Goal: Information Seeking & Learning: Learn about a topic

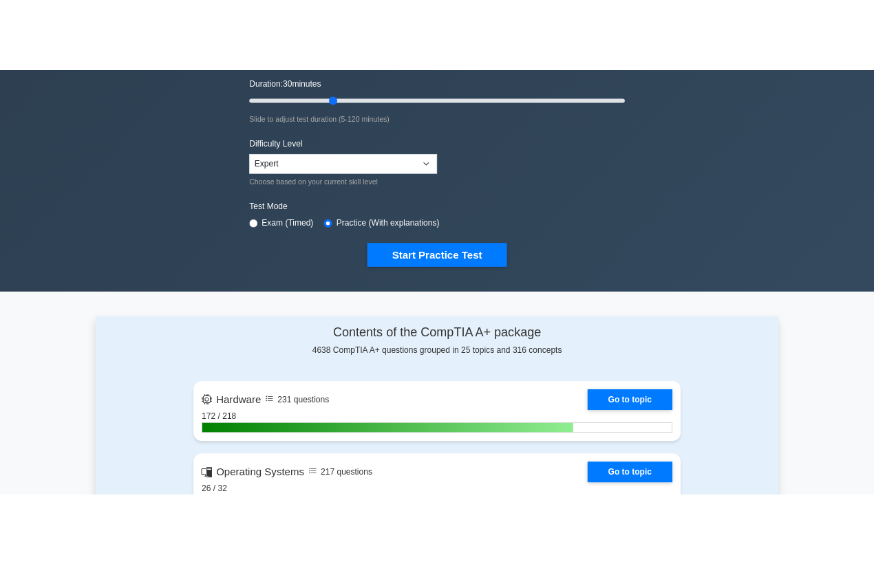
scroll to position [229, 0]
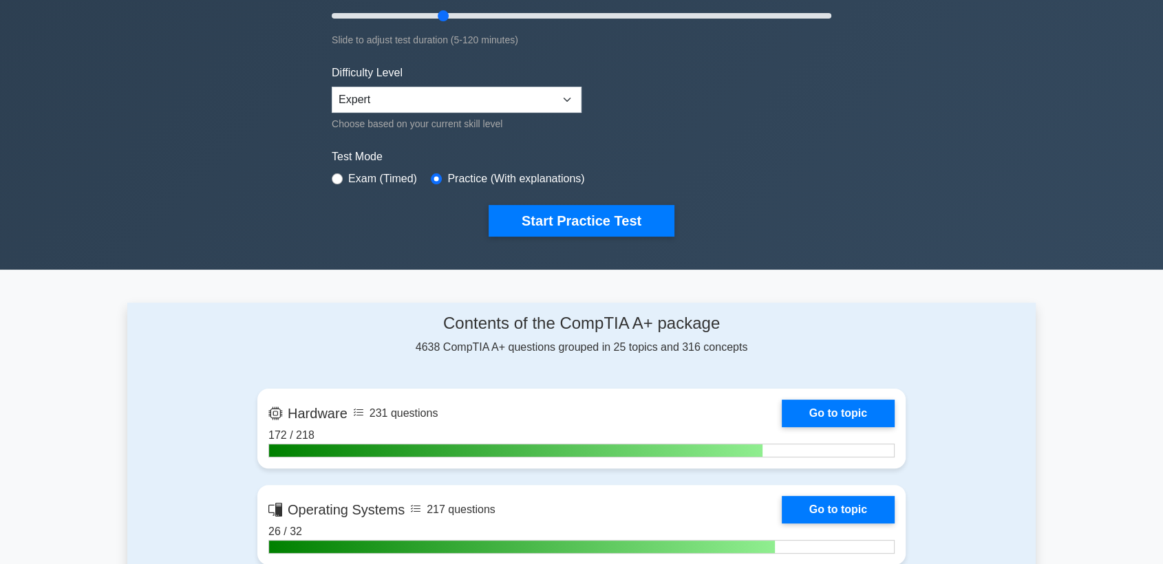
click at [175, 137] on div "image/svg+xml CompTIA A+ Customize Your Next Practice Test Number of questions:…" at bounding box center [581, 42] width 1163 height 455
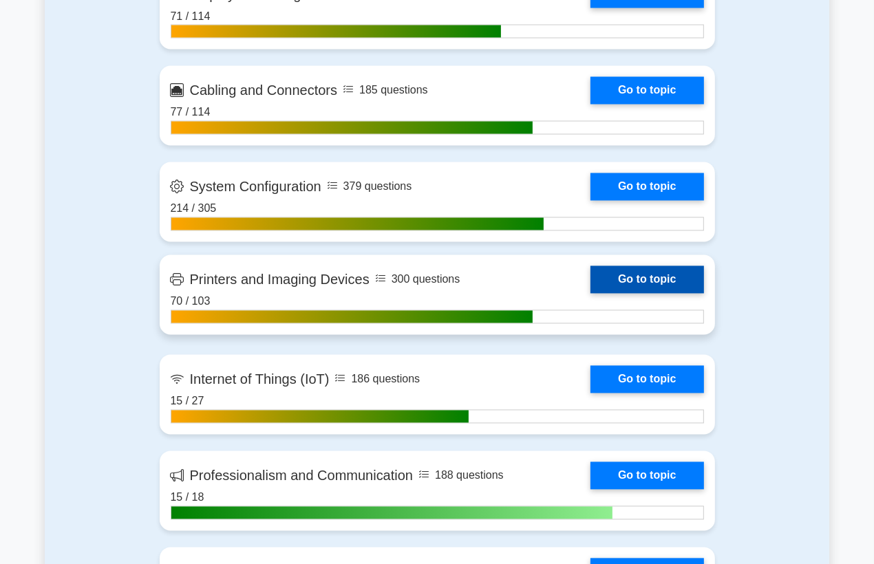
click at [590, 285] on link "Go to topic" at bounding box center [646, 280] width 113 height 28
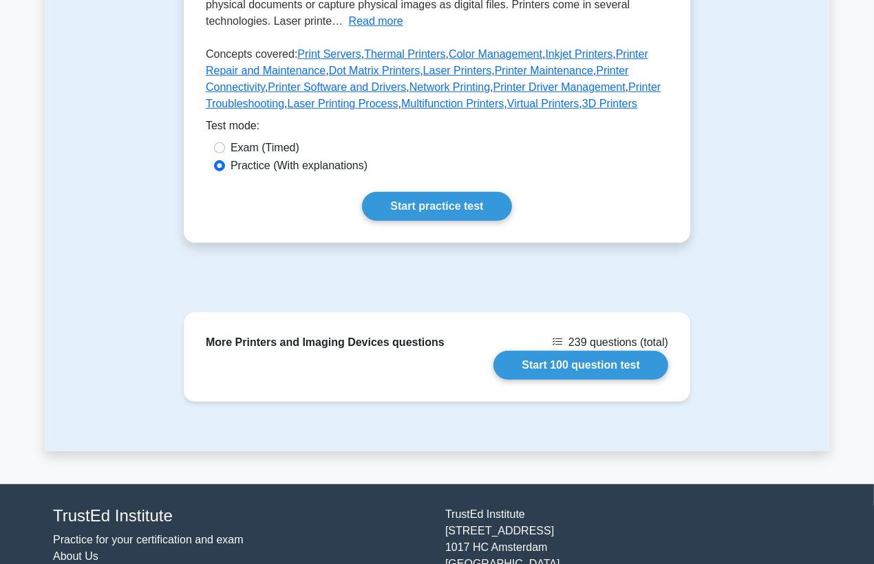
scroll to position [382, 0]
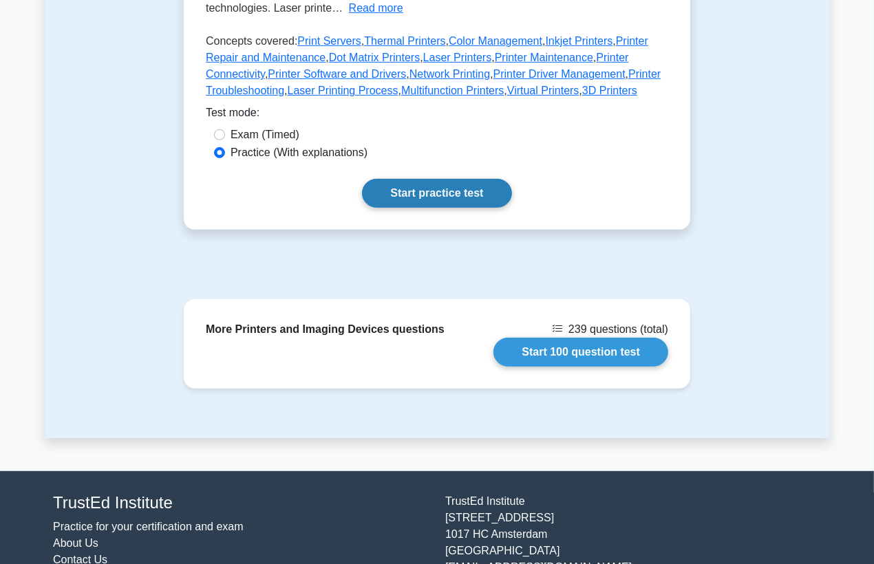
click at [402, 190] on link "Start practice test" at bounding box center [436, 193] width 149 height 29
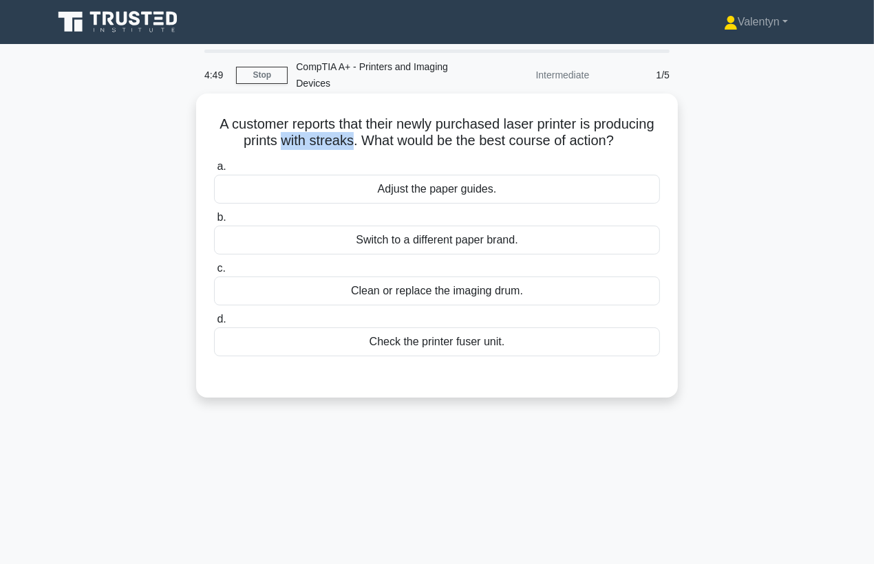
drag, startPoint x: 395, startPoint y: 143, endPoint x: 321, endPoint y: 141, distance: 73.7
click at [321, 141] on h5 "A customer reports that their newly purchased laser printer is producing prints…" at bounding box center [437, 133] width 449 height 34
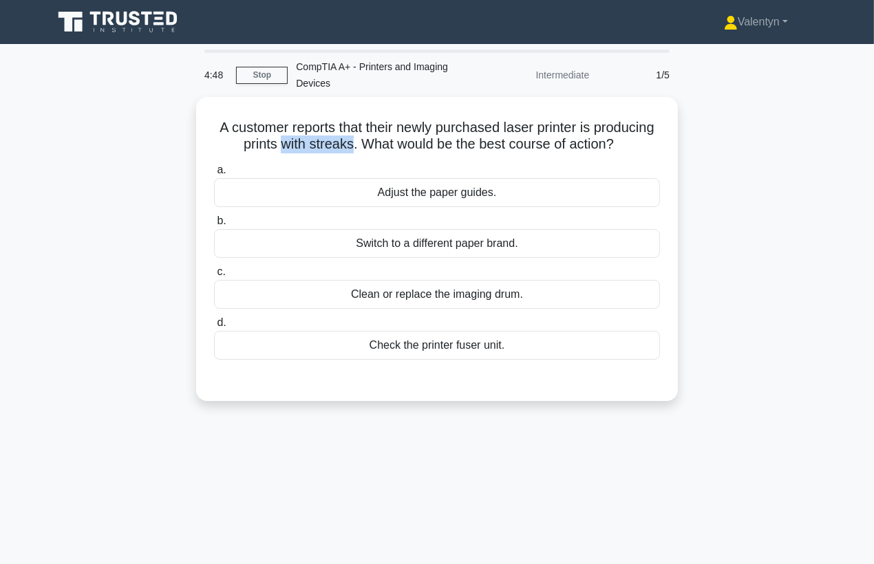
click at [312, 150] on div at bounding box center [312, 150] width 0 height 0
click at [751, 215] on div "A customer reports that their newly purchased laser printer is producing prints…" at bounding box center [437, 257] width 785 height 321
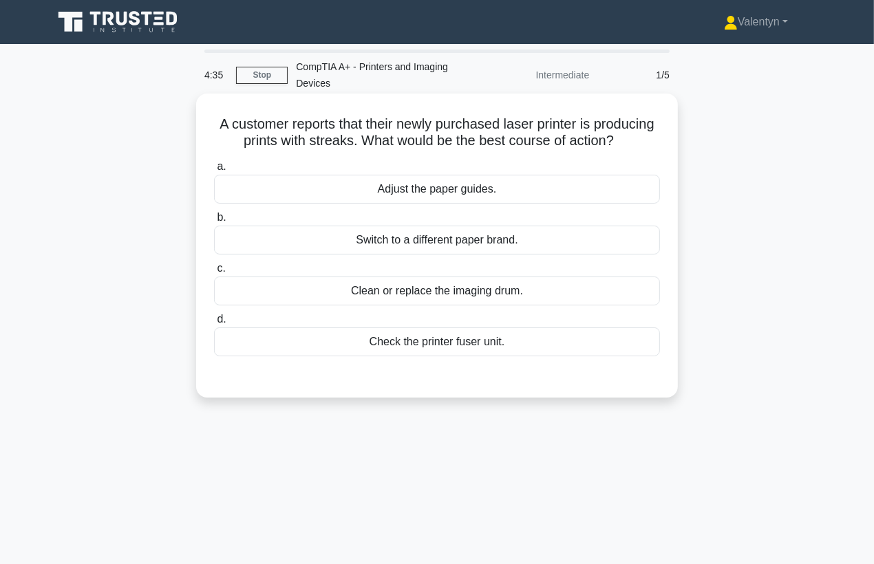
click at [478, 356] on div "Check the printer fuser unit." at bounding box center [437, 342] width 446 height 29
click at [214, 324] on input "d. Check the printer fuser unit." at bounding box center [214, 319] width 0 height 9
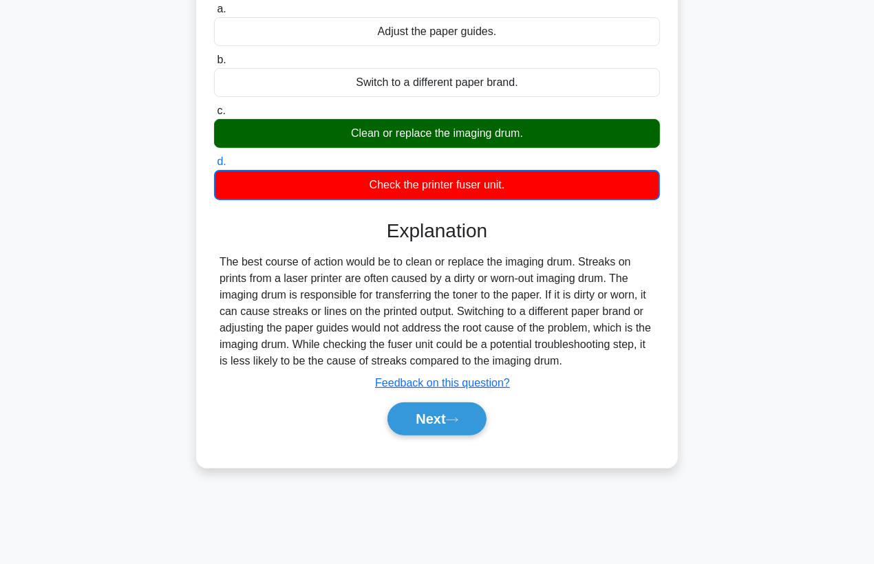
scroll to position [180, 0]
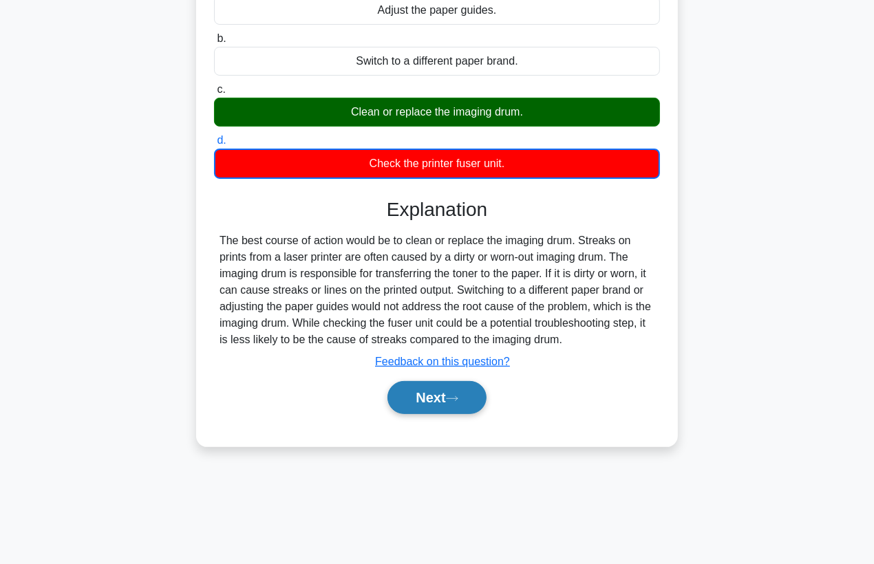
click at [444, 410] on button "Next" at bounding box center [436, 397] width 98 height 33
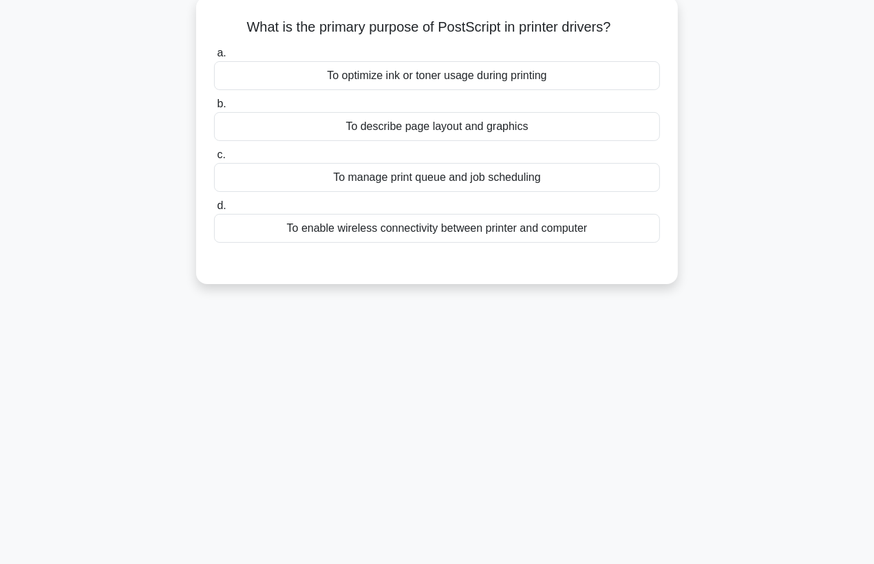
scroll to position [0, 0]
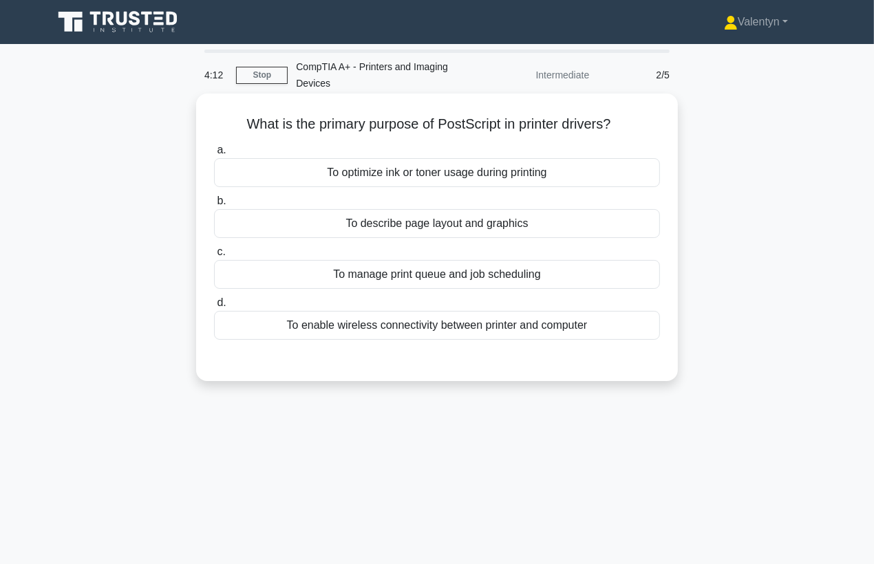
click at [568, 276] on div "To manage print queue and job scheduling" at bounding box center [437, 274] width 446 height 29
click at [214, 257] on input "c. To manage print queue and job scheduling" at bounding box center [214, 252] width 0 height 9
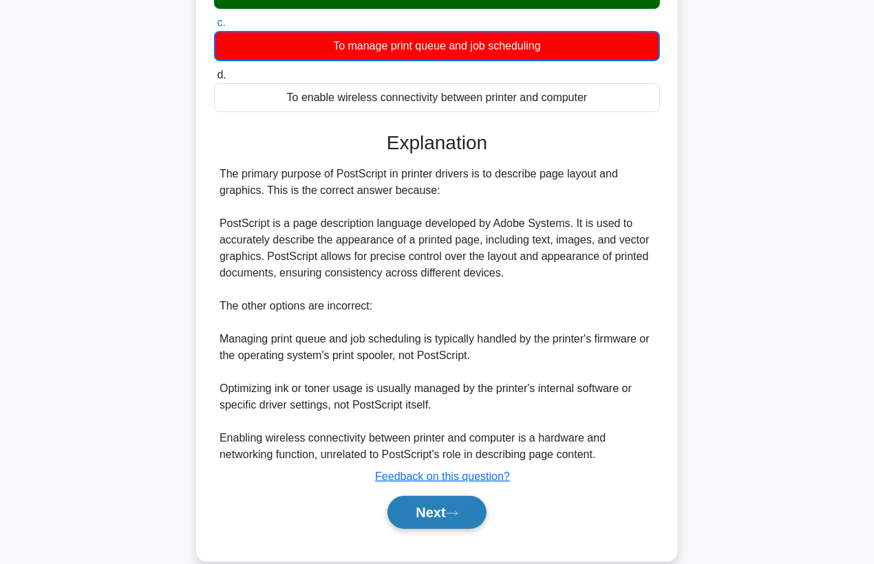
click at [423, 512] on button "Next" at bounding box center [436, 512] width 98 height 33
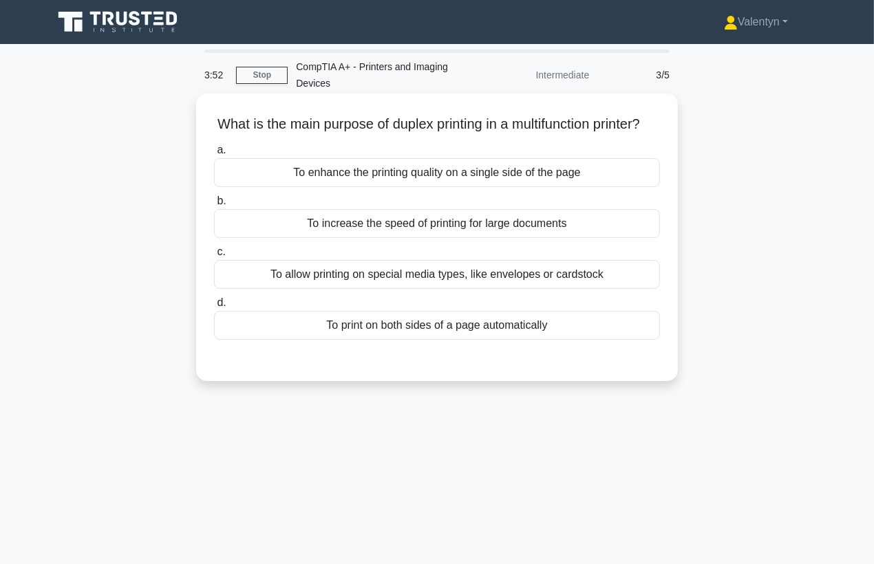
click at [519, 340] on div "To print on both sides of a page automatically" at bounding box center [437, 325] width 446 height 29
click at [214, 308] on input "d. To print on both sides of a page automatically" at bounding box center [214, 303] width 0 height 9
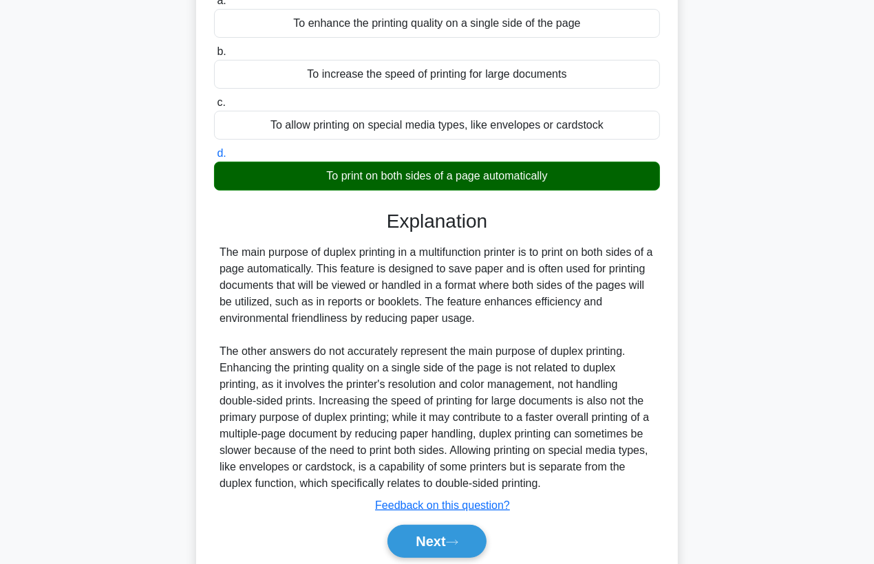
scroll to position [218, 0]
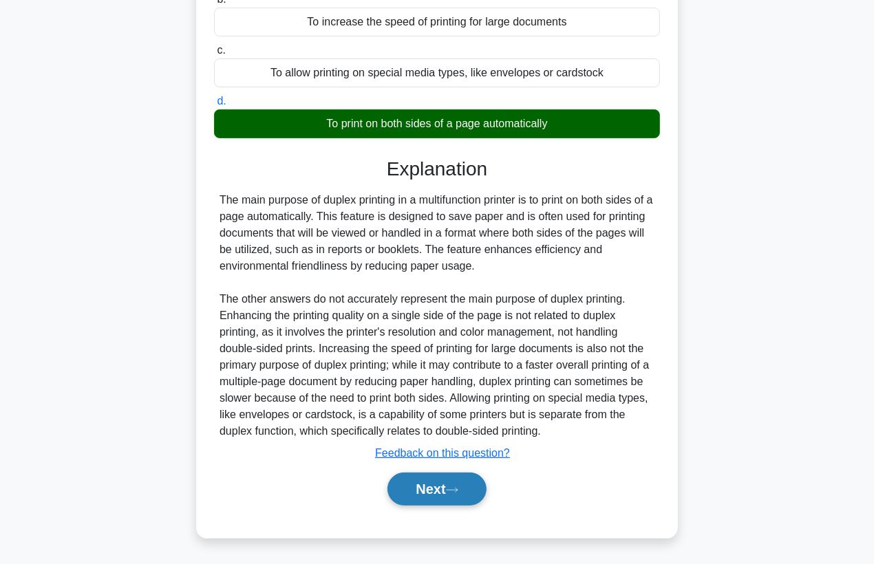
click at [450, 491] on button "Next" at bounding box center [436, 489] width 98 height 33
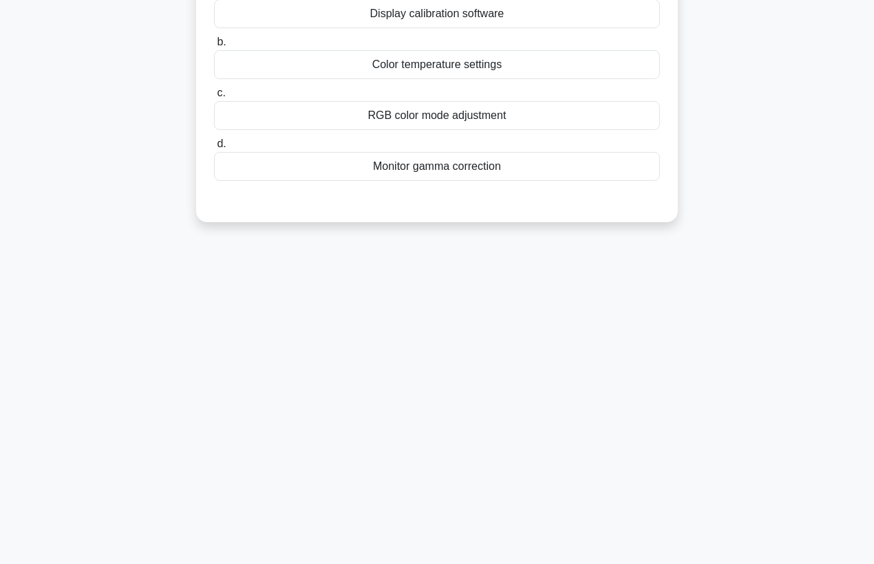
scroll to position [27, 0]
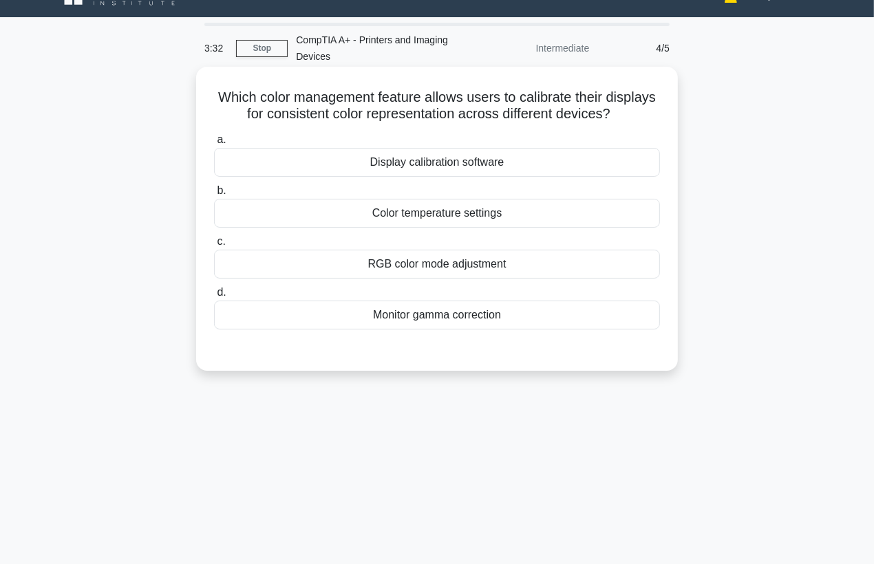
click at [530, 162] on div "Display calibration software" at bounding box center [437, 162] width 446 height 29
click at [214, 145] on input "a. Display calibration software" at bounding box center [214, 140] width 0 height 9
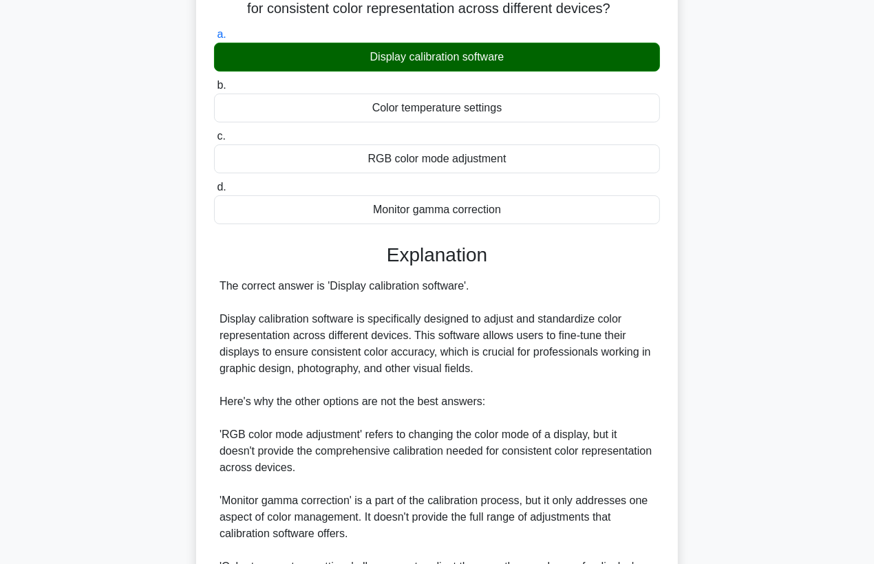
scroll to position [332, 0]
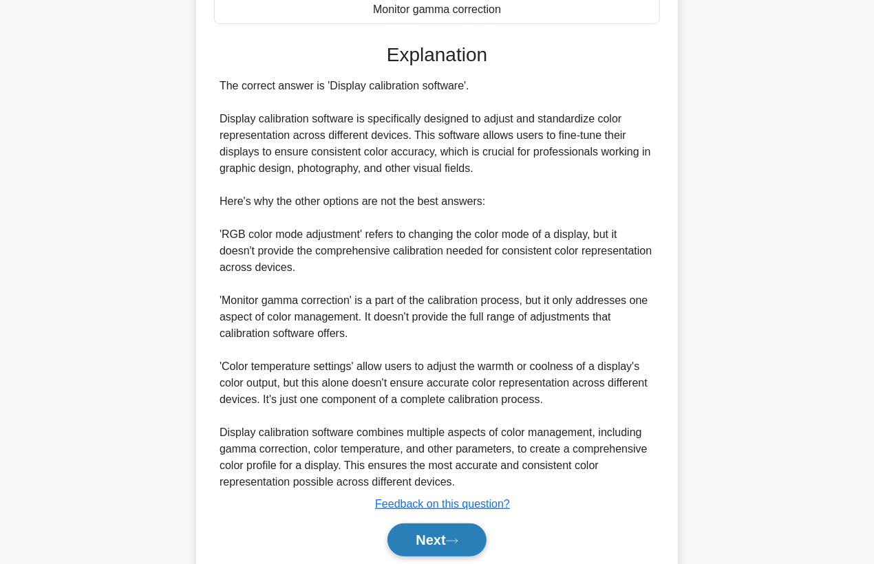
click at [431, 542] on button "Next" at bounding box center [436, 540] width 98 height 33
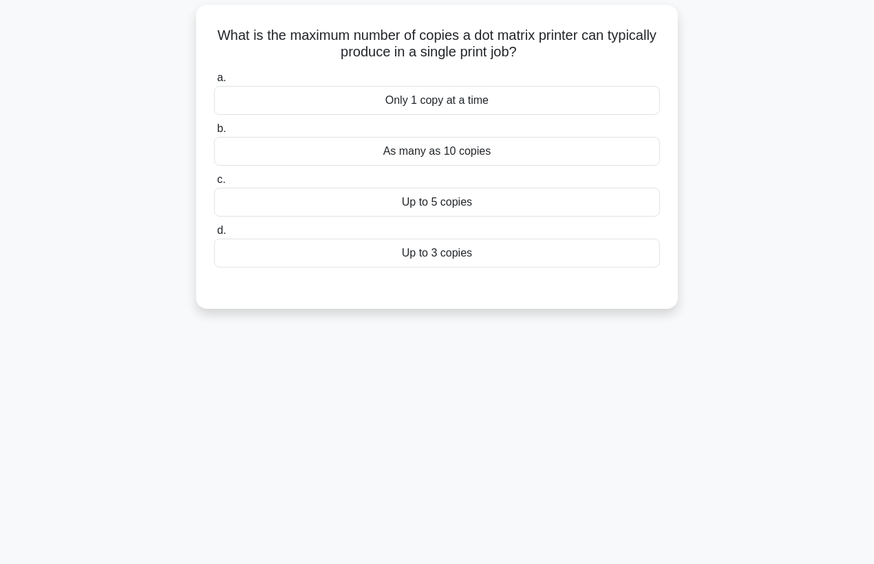
scroll to position [27, 0]
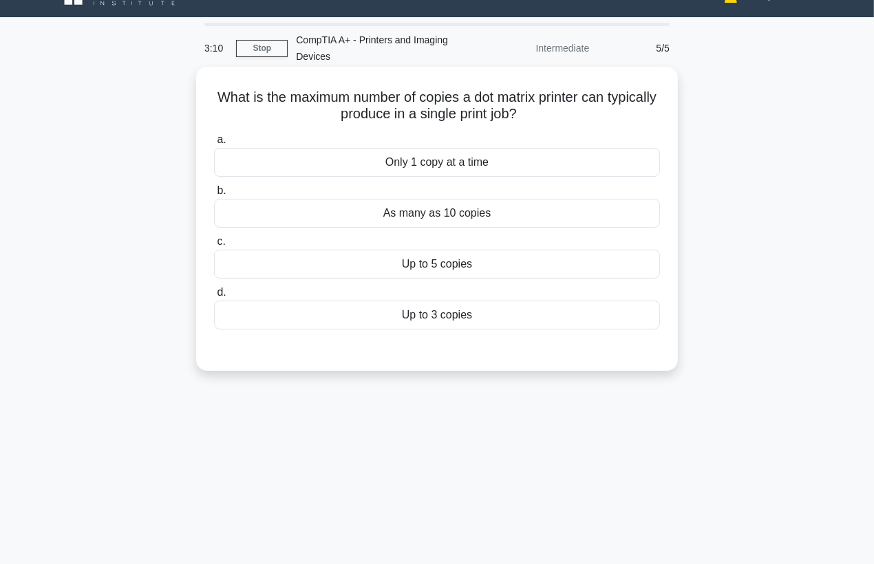
click at [495, 167] on div "Only 1 copy at a time" at bounding box center [437, 162] width 446 height 29
click at [214, 145] on input "a. Only 1 copy at a time" at bounding box center [214, 140] width 0 height 9
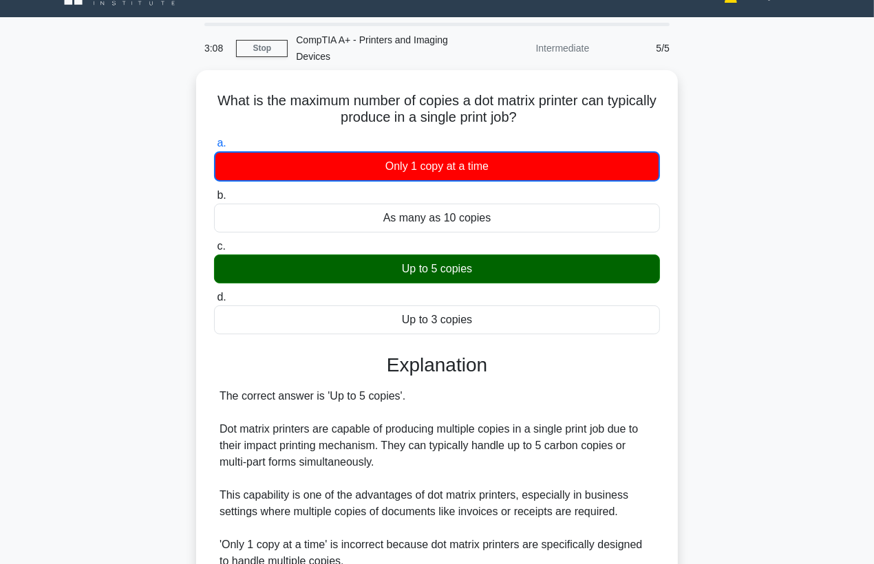
scroll to position [253, 0]
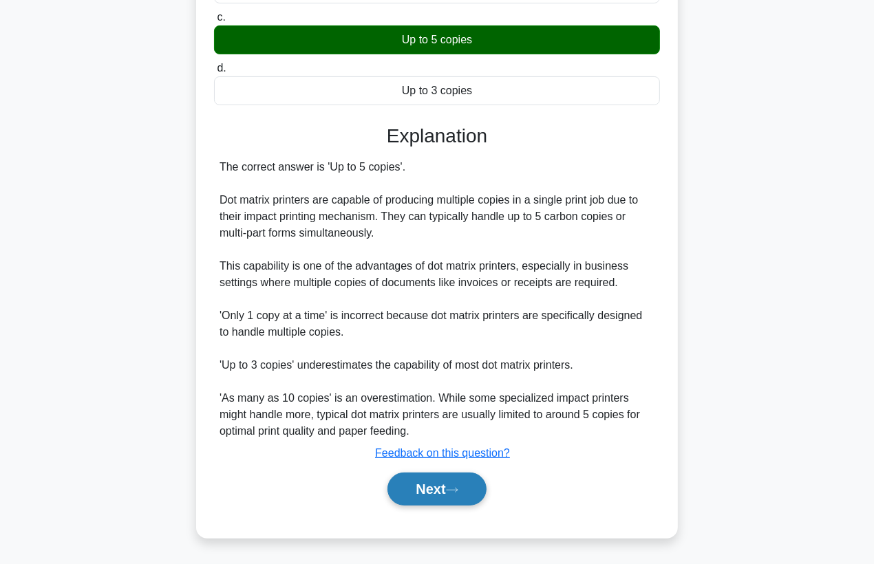
click at [452, 494] on button "Next" at bounding box center [436, 489] width 98 height 33
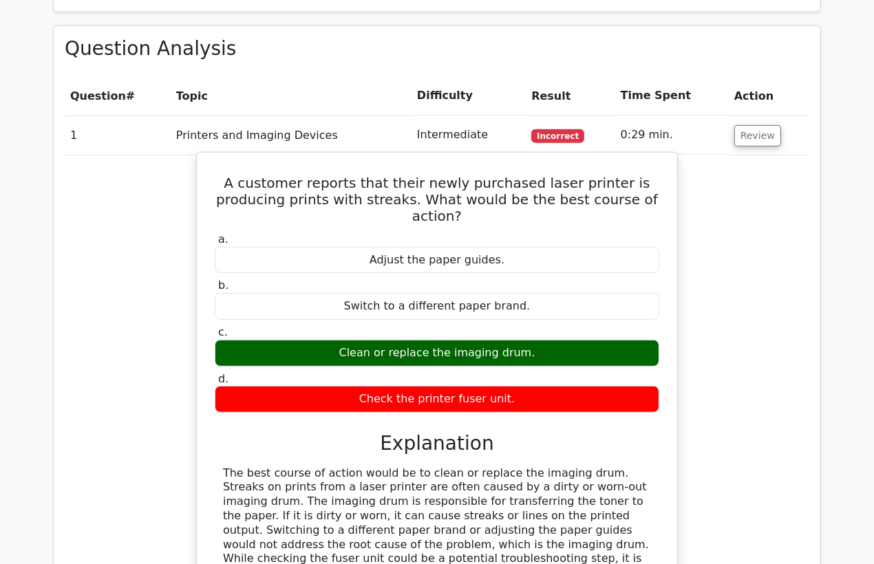
scroll to position [611, 0]
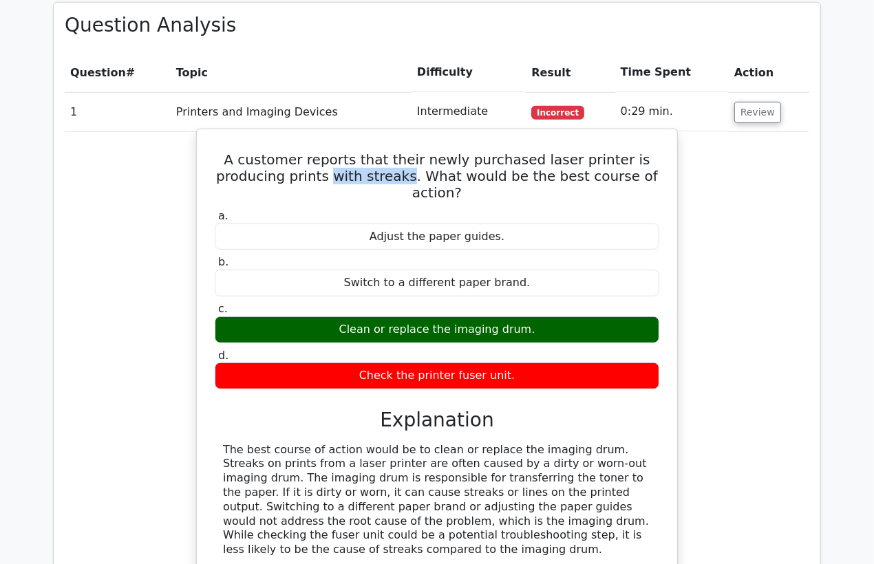
drag, startPoint x: 418, startPoint y: 175, endPoint x: 344, endPoint y: 177, distance: 74.3
click at [344, 177] on h5 "A customer reports that their newly purchased laser printer is producing prints…" at bounding box center [436, 176] width 447 height 50
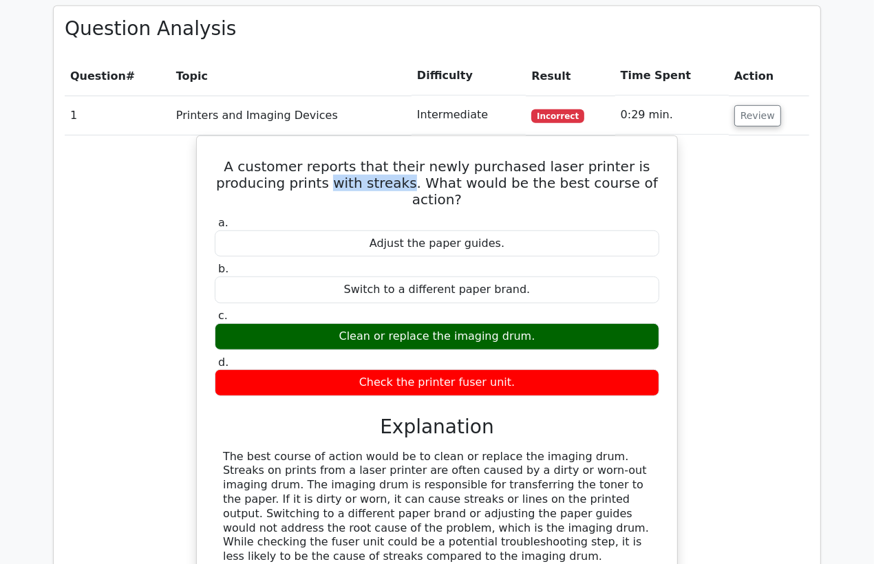
click at [335, 184] on div at bounding box center [335, 184] width 0 height 0
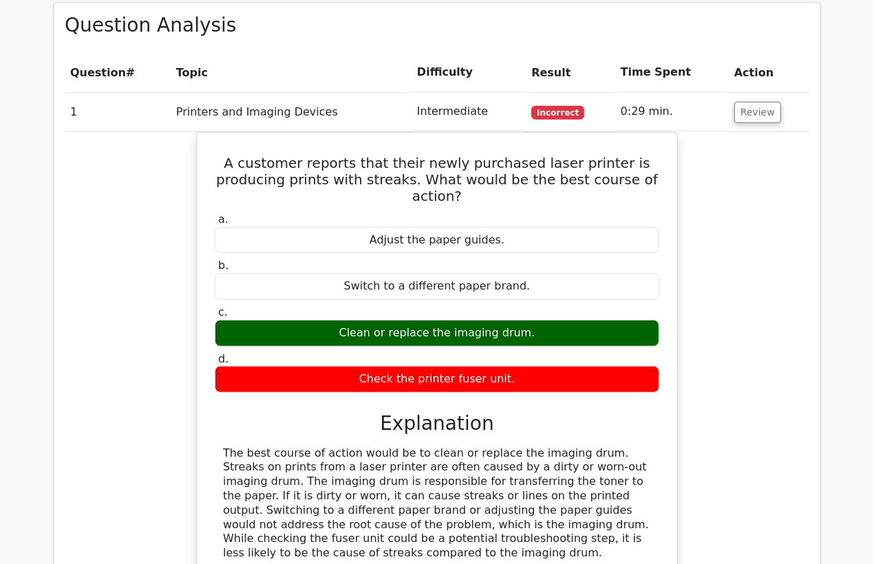
click at [807, 276] on div "A customer reports that their newly purchased laser printer is producing prints…" at bounding box center [437, 383] width 745 height 502
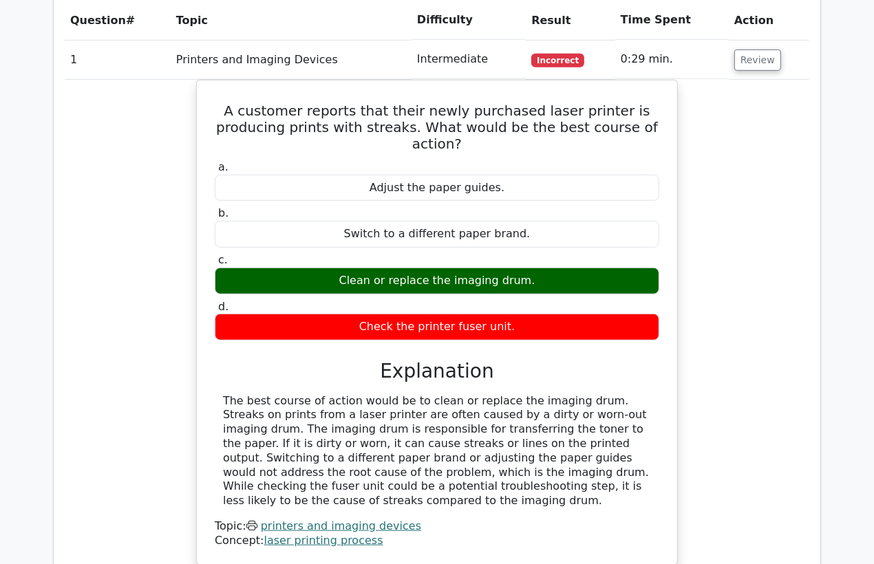
scroll to position [688, 0]
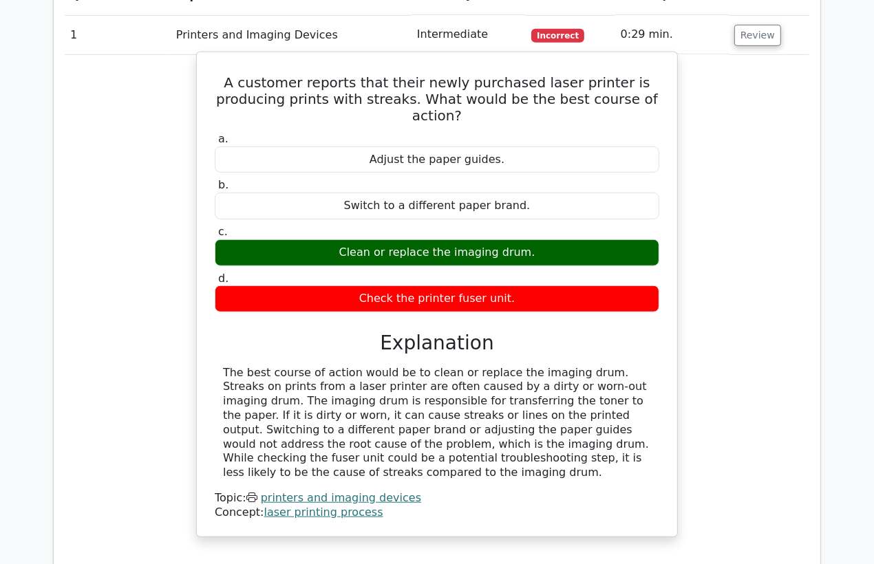
drag, startPoint x: 601, startPoint y: 447, endPoint x: 237, endPoint y: 75, distance: 520.2
click at [237, 75] on div "A customer reports that their newly purchased laser printer is producing prints…" at bounding box center [436, 294] width 469 height 473
copy div "A customer reports that their newly purchased laser printer is producing prints…"
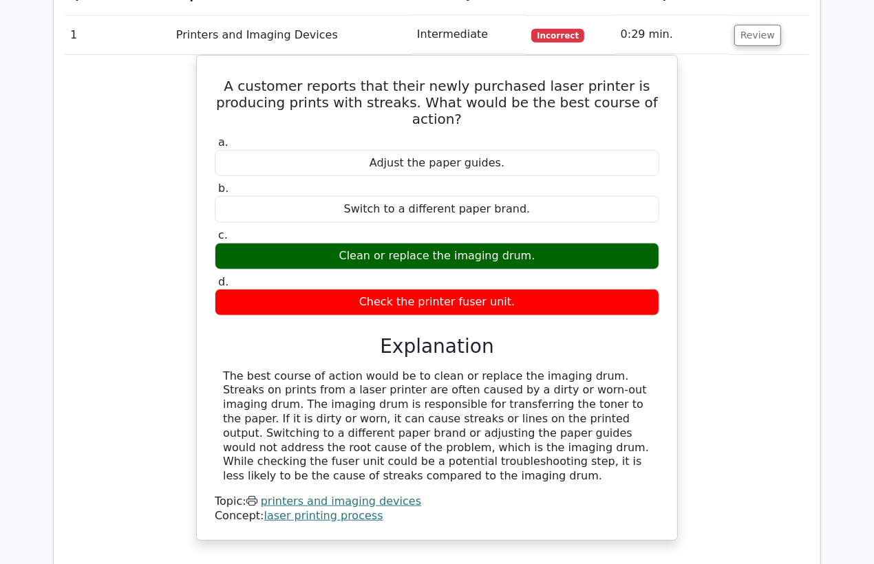
click at [92, 348] on div "A customer reports that their newly purchased laser printer is producing prints…" at bounding box center [437, 306] width 745 height 502
click at [142, 197] on div "A customer reports that their newly purchased laser printer is producing prints…" at bounding box center [437, 306] width 745 height 502
click at [765, 39] on button "Review" at bounding box center [757, 35] width 47 height 21
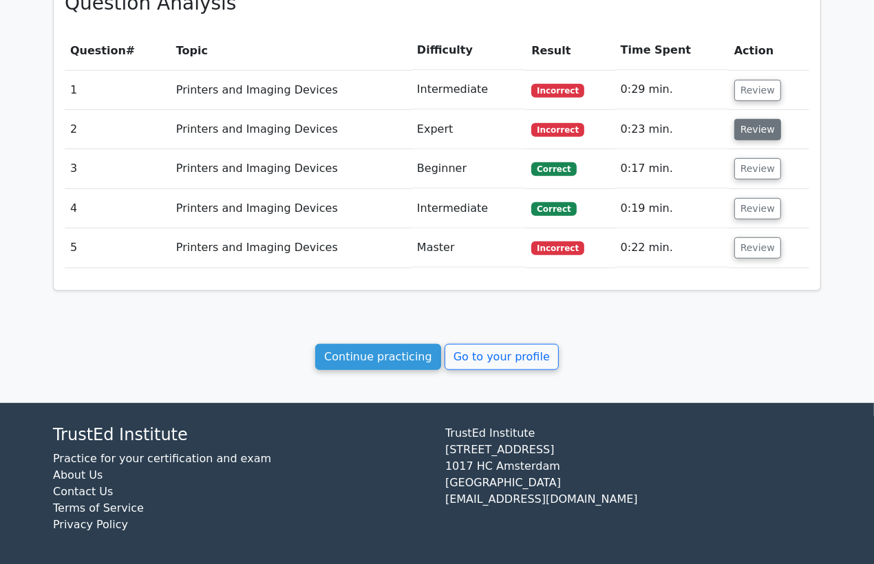
click at [744, 128] on button "Review" at bounding box center [757, 129] width 47 height 21
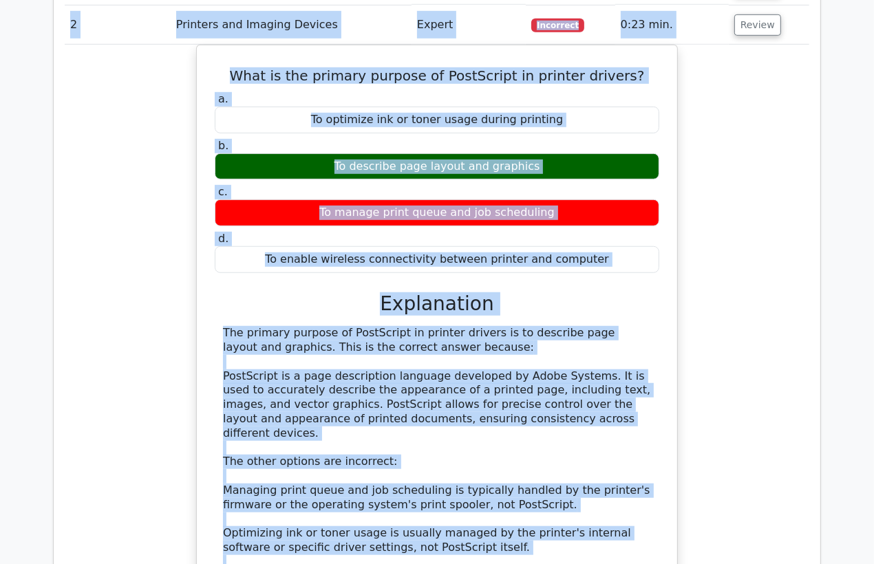
scroll to position [732, 0]
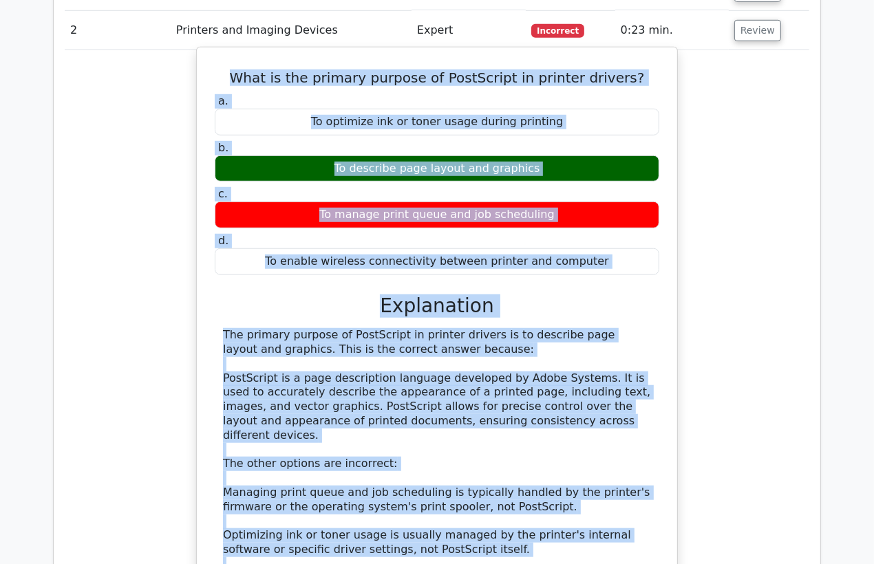
drag, startPoint x: 614, startPoint y: 446, endPoint x: 238, endPoint y: 83, distance: 522.7
click at [238, 83] on div "What is the primary purpose of PostScript in printer drivers? a. To optimize in…" at bounding box center [436, 359] width 469 height 612
copy div "What is the primary purpose of PostScript in printer drivers? a. To optimize in…"
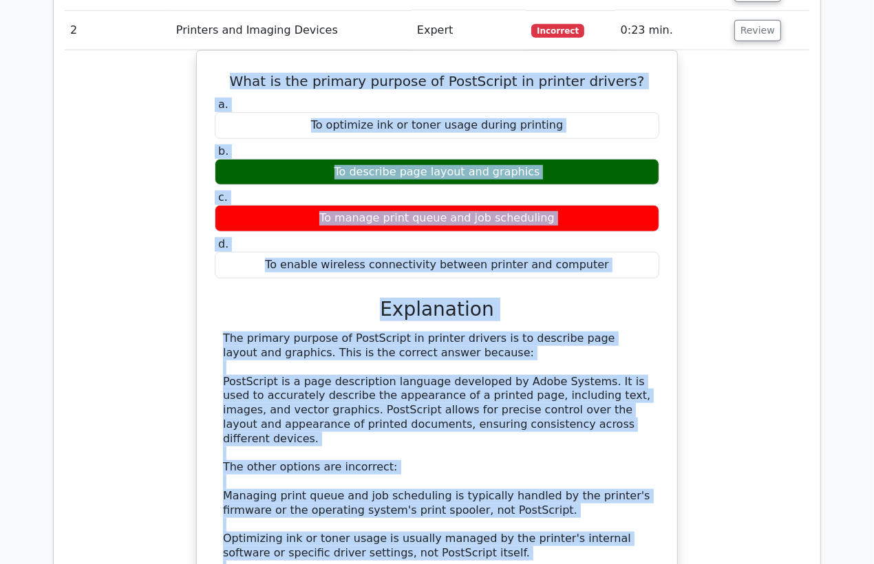
click at [99, 203] on div "What is the primary purpose of PostScript in printer drivers? a. To optimize in…" at bounding box center [437, 370] width 745 height 641
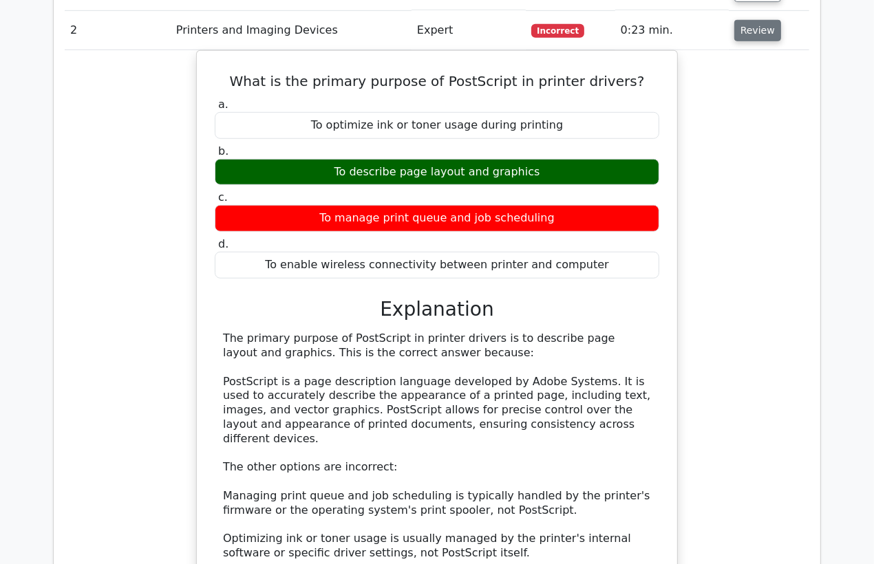
click at [756, 28] on button "Review" at bounding box center [757, 30] width 47 height 21
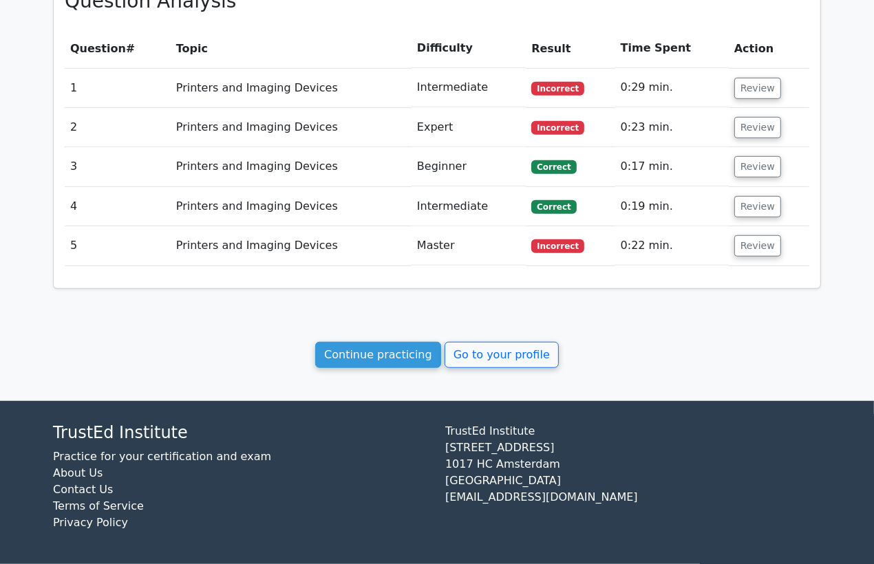
scroll to position [633, 0]
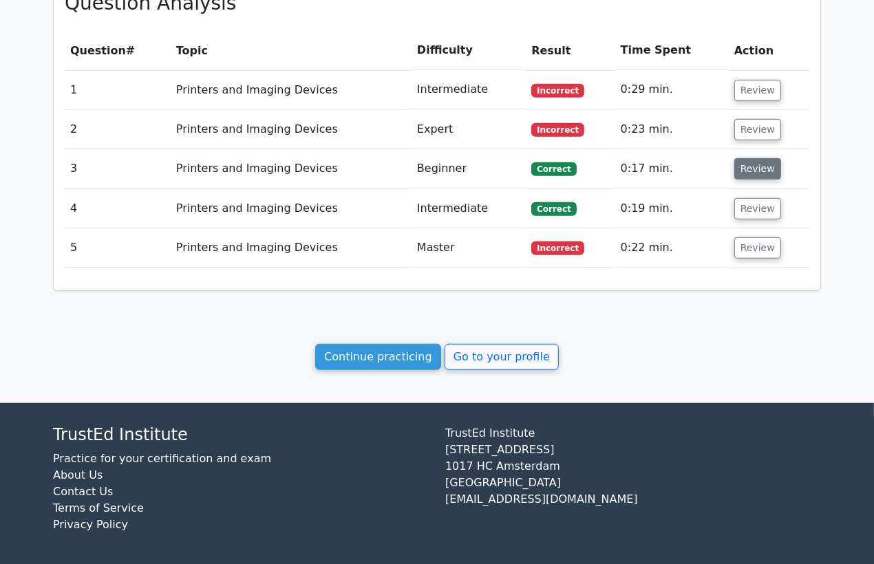
click at [743, 167] on button "Review" at bounding box center [757, 168] width 47 height 21
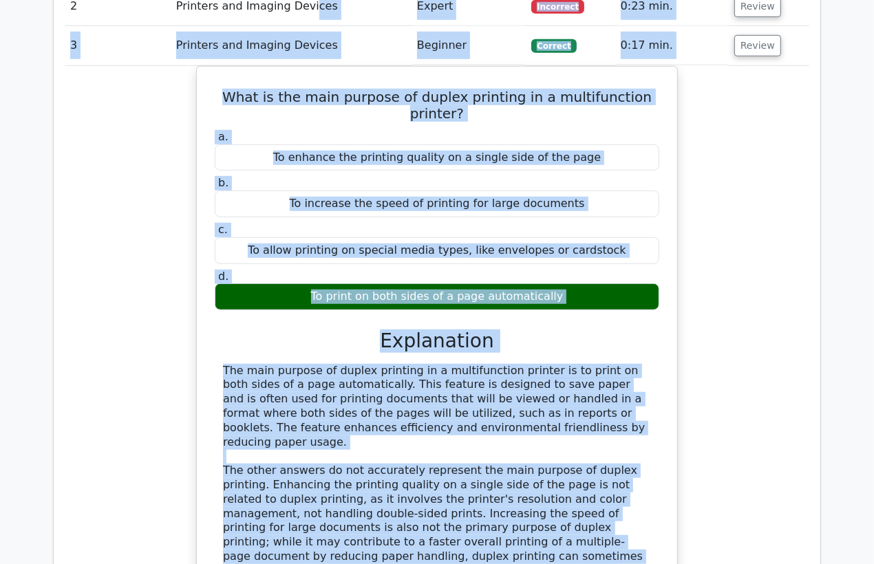
scroll to position [716, 0]
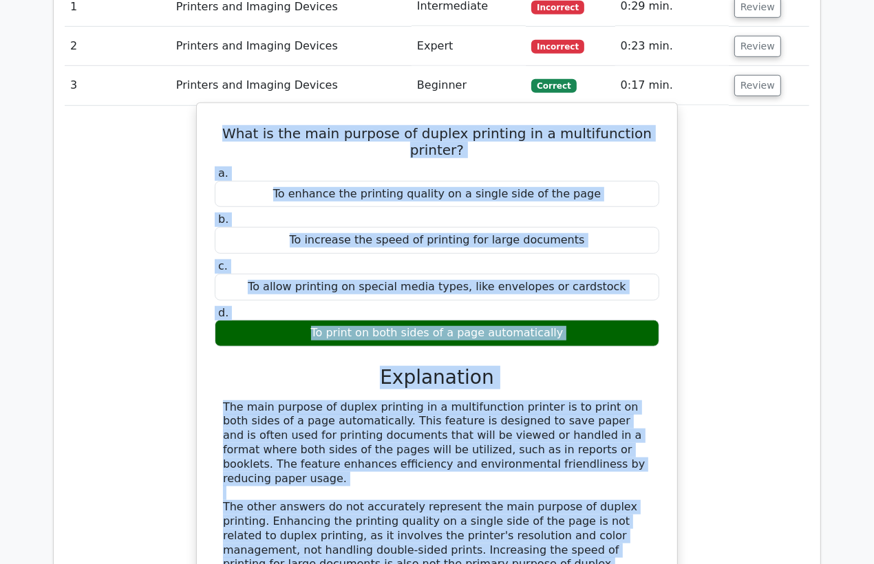
drag, startPoint x: 580, startPoint y: 440, endPoint x: 213, endPoint y: 139, distance: 475.3
click at [213, 139] on div "What is the main purpose of duplex printing in a multifunction printer? a. To e…" at bounding box center [436, 409] width 469 height 600
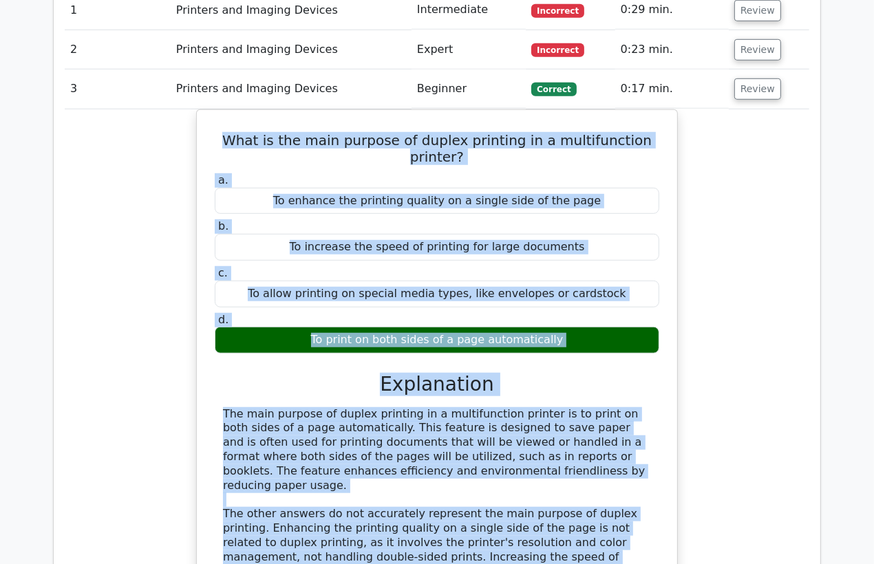
copy div "What is the main purpose of duplex printing in a multifunction printer? a. To e…"
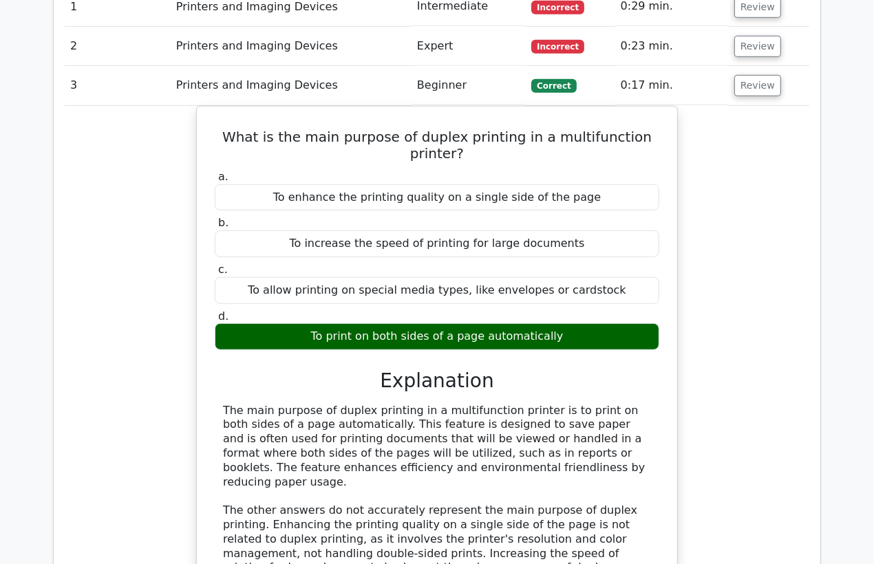
drag, startPoint x: 164, startPoint y: 87, endPoint x: 191, endPoint y: 85, distance: 26.2
click at [164, 87] on td "3" at bounding box center [118, 85] width 106 height 39
click at [762, 89] on button "Review" at bounding box center [757, 85] width 47 height 21
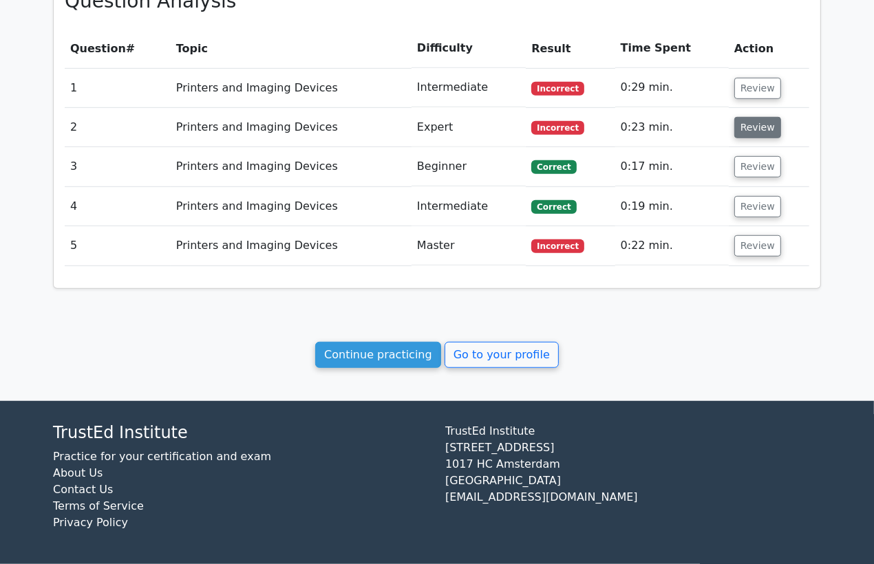
scroll to position [633, 0]
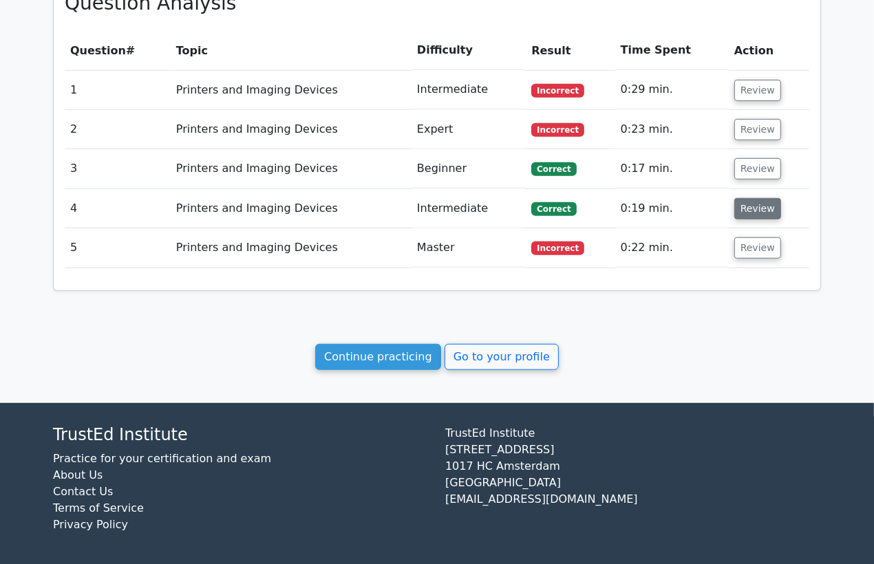
click at [745, 205] on button "Review" at bounding box center [757, 208] width 47 height 21
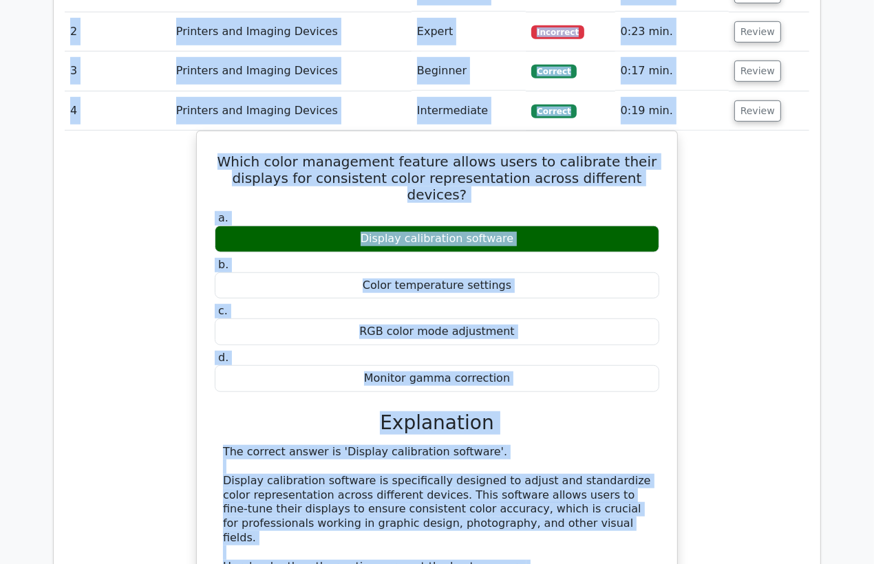
scroll to position [684, 0]
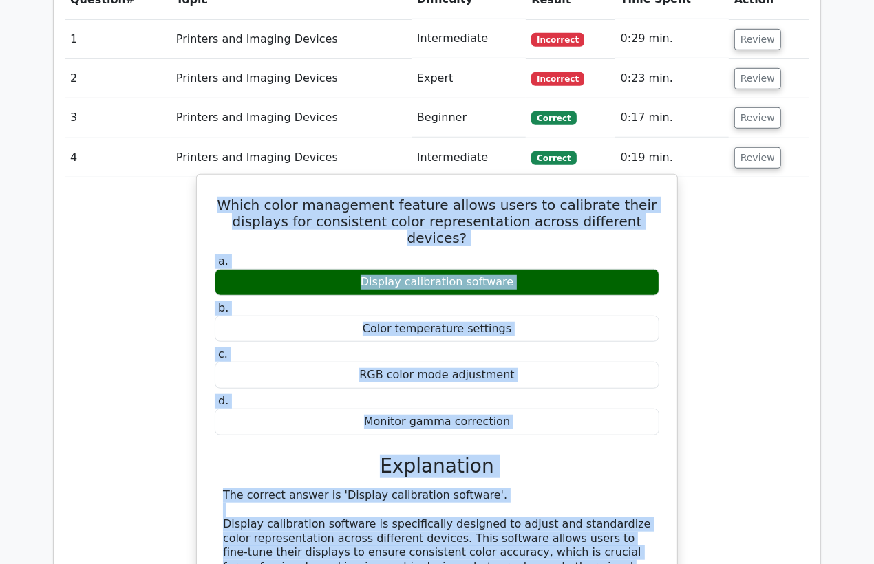
drag, startPoint x: 462, startPoint y: 487, endPoint x: 209, endPoint y: 200, distance: 382.3
click at [209, 200] on div "Which color management feature allows users to calibrate their displays for con…" at bounding box center [436, 560] width 469 height 760
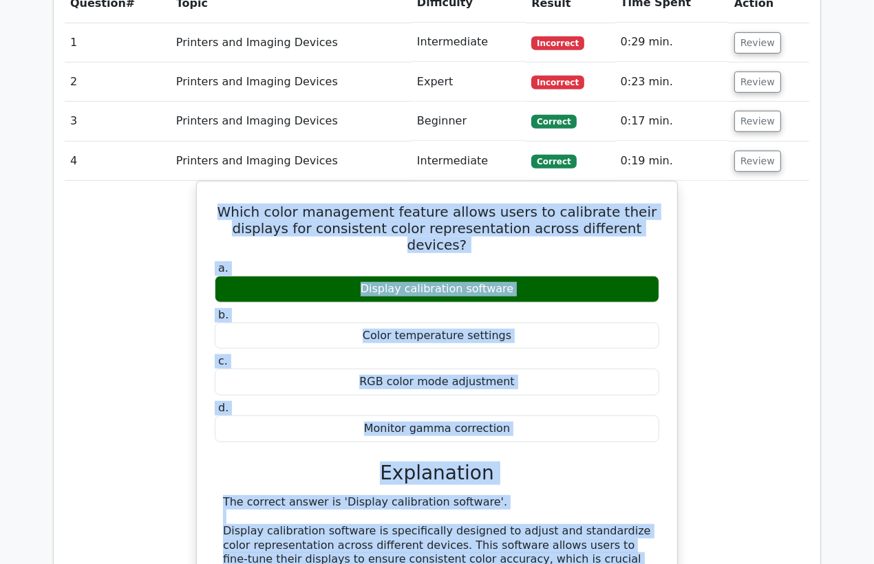
copy div "Which color management feature allows users to calibrate their displays for con…"
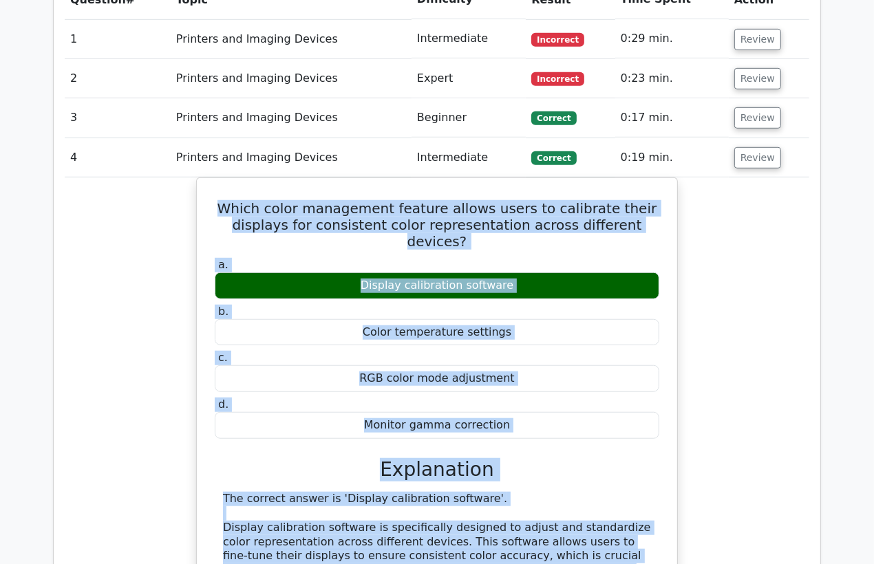
click at [120, 186] on div "Which color management feature allows users to calibrate their displays for con…" at bounding box center [437, 572] width 745 height 789
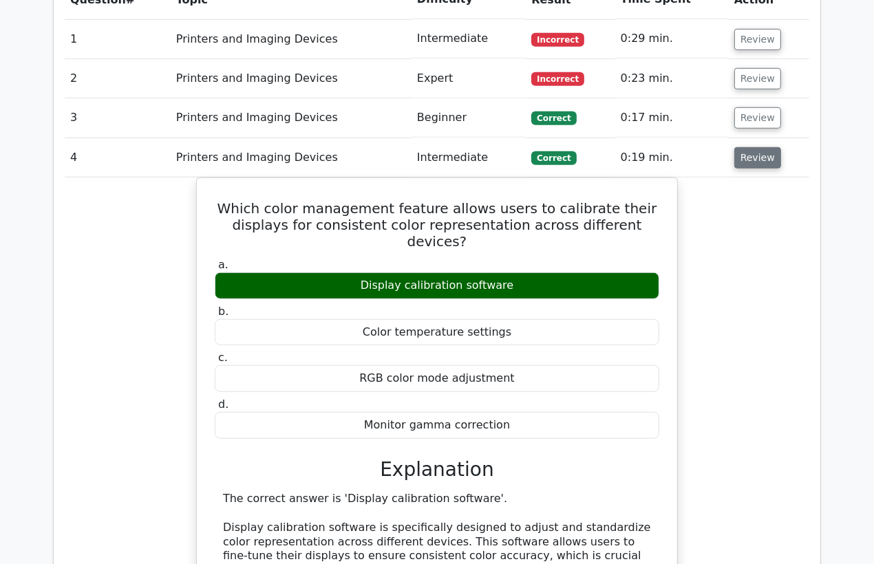
click at [749, 156] on button "Review" at bounding box center [757, 157] width 47 height 21
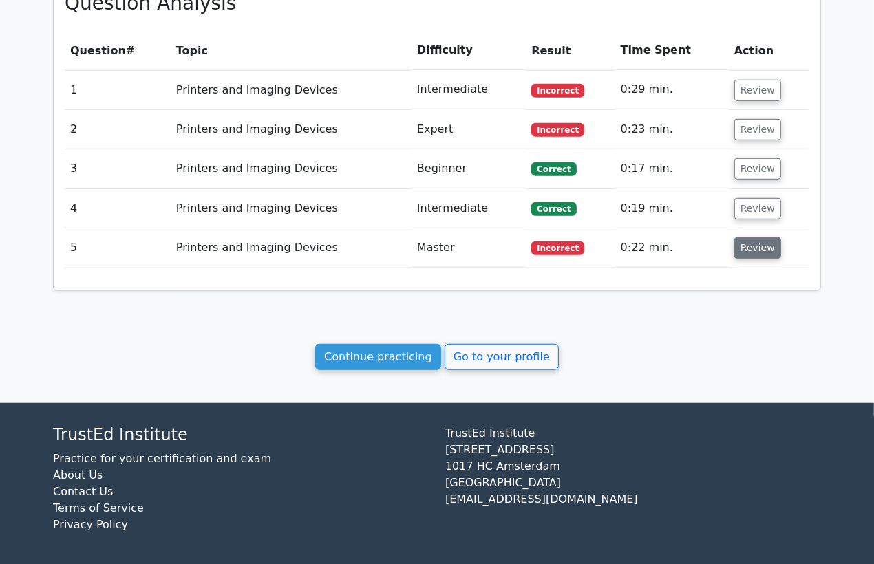
click at [751, 244] on button "Review" at bounding box center [757, 247] width 47 height 21
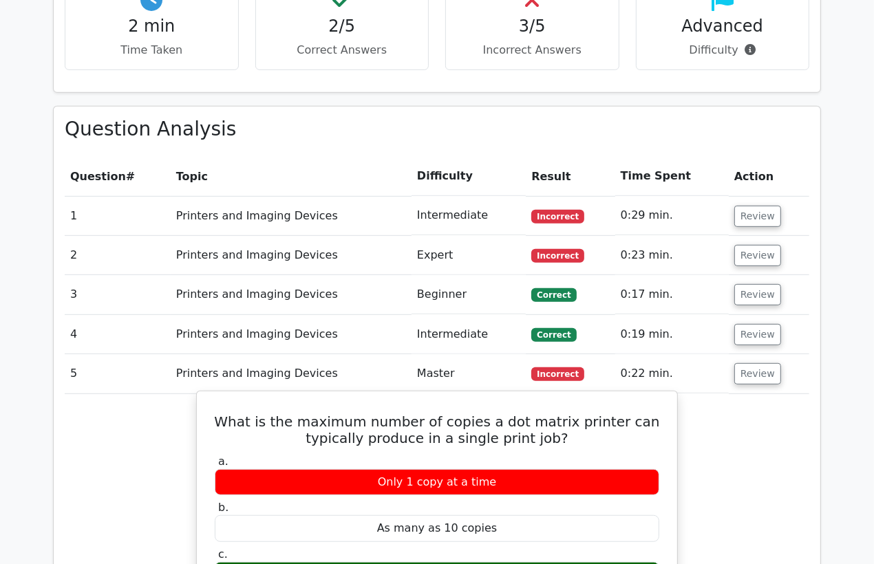
scroll to position [562, 0]
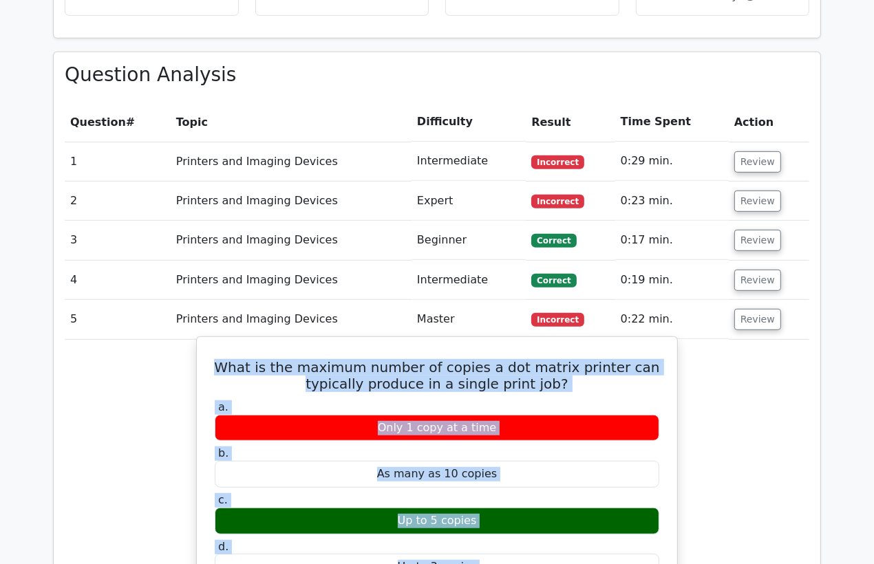
drag, startPoint x: 444, startPoint y: 487, endPoint x: 233, endPoint y: 370, distance: 240.6
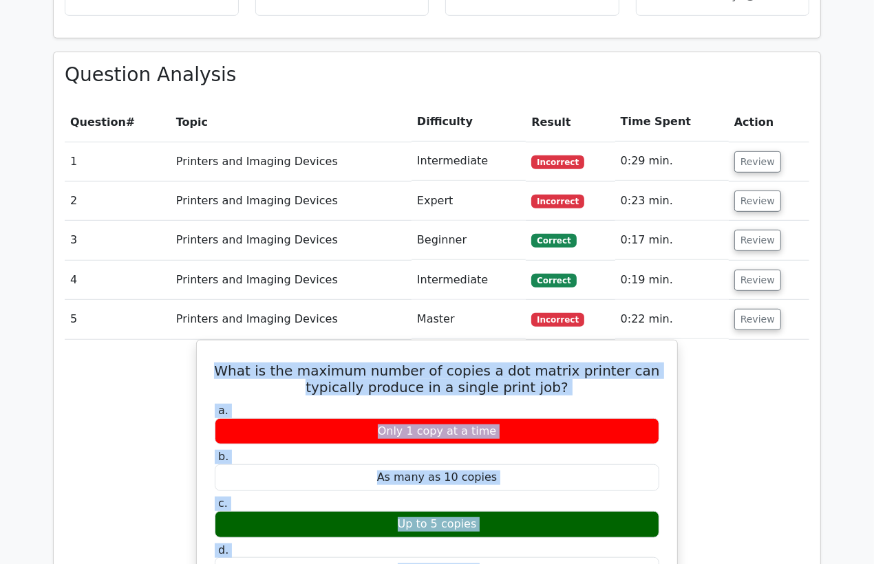
copy div "What is the maximum number of copies a dot matrix printer can typically produce…"
